Goal: Task Accomplishment & Management: Use online tool/utility

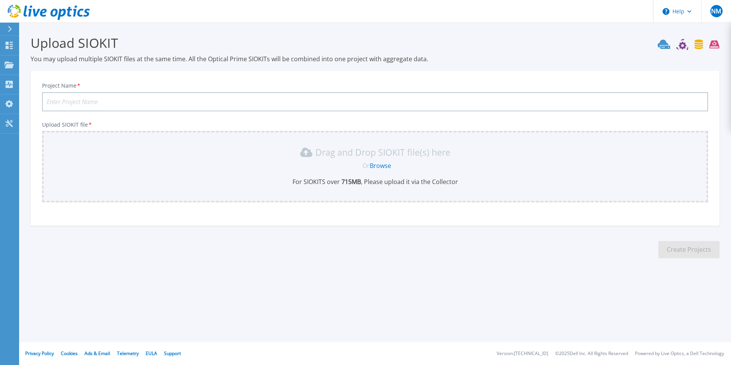
click at [106, 106] on input "Project Name *" at bounding box center [375, 101] width 666 height 19
type input "POWERSTOREACC1"
click at [383, 165] on link "Browse" at bounding box center [380, 165] width 21 height 8
click at [379, 161] on link "Browse" at bounding box center [380, 165] width 21 height 8
click at [105, 96] on input "Project Name *" at bounding box center [375, 101] width 666 height 19
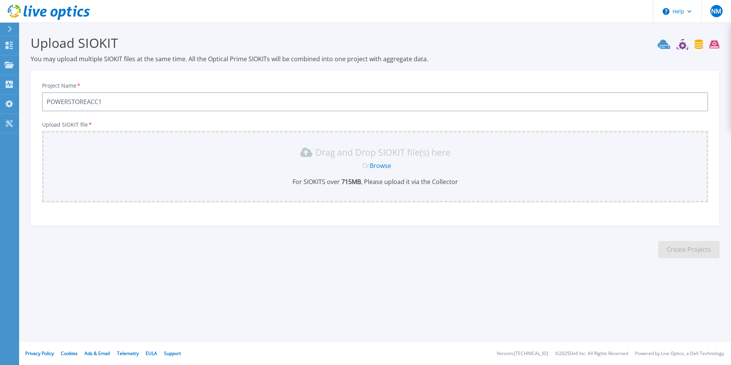
type input "POWERSTOREACC1"
click at [377, 166] on link "Browse" at bounding box center [380, 165] width 21 height 8
